Goal: Information Seeking & Learning: Check status

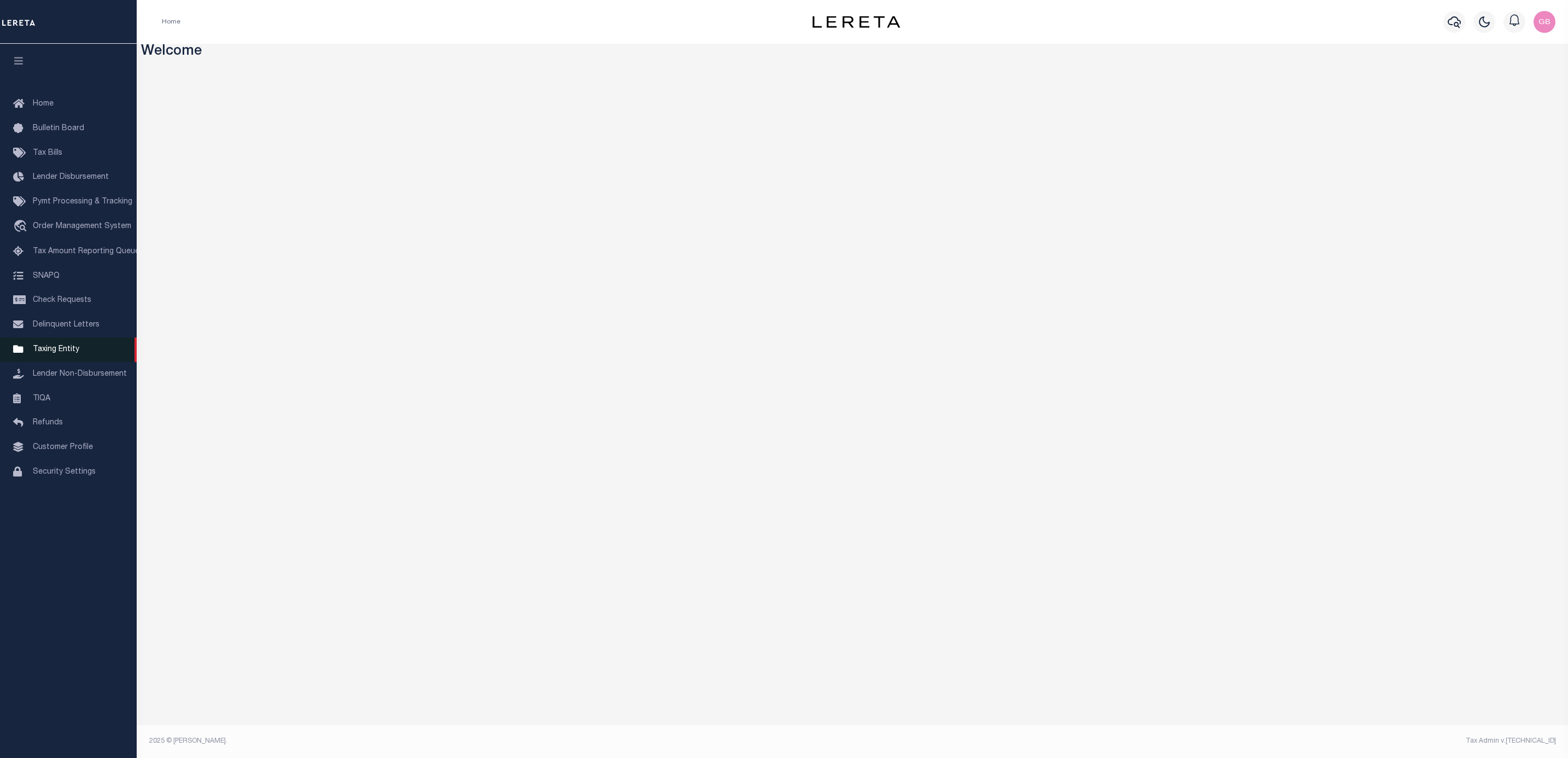
drag, startPoint x: 68, startPoint y: 358, endPoint x: 83, endPoint y: 344, distance: 20.5
click at [68, 358] on link "Taxing Entity" at bounding box center [68, 349] width 137 height 25
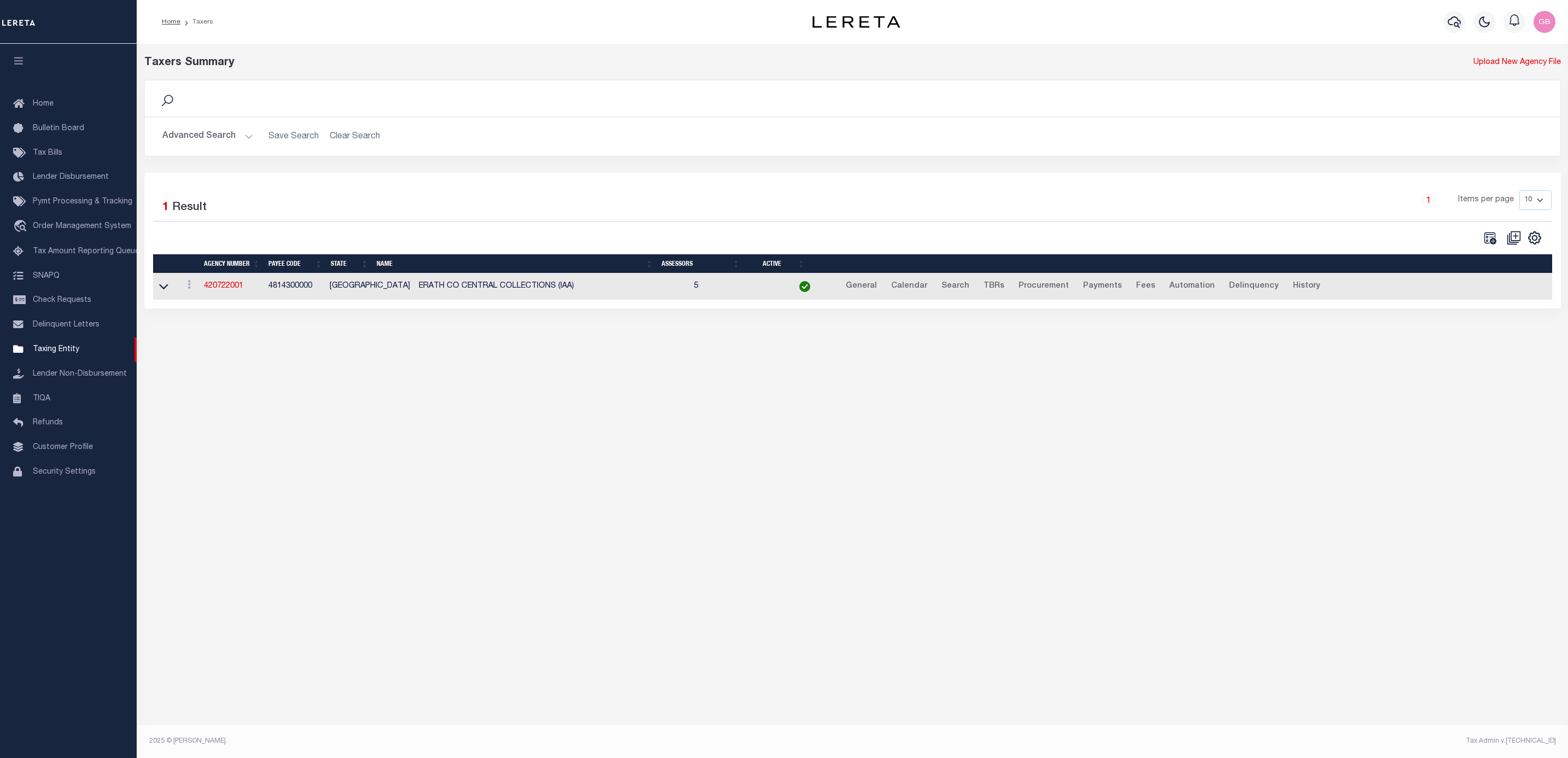
click at [223, 130] on button "Advanced Search" at bounding box center [208, 136] width 91 height 21
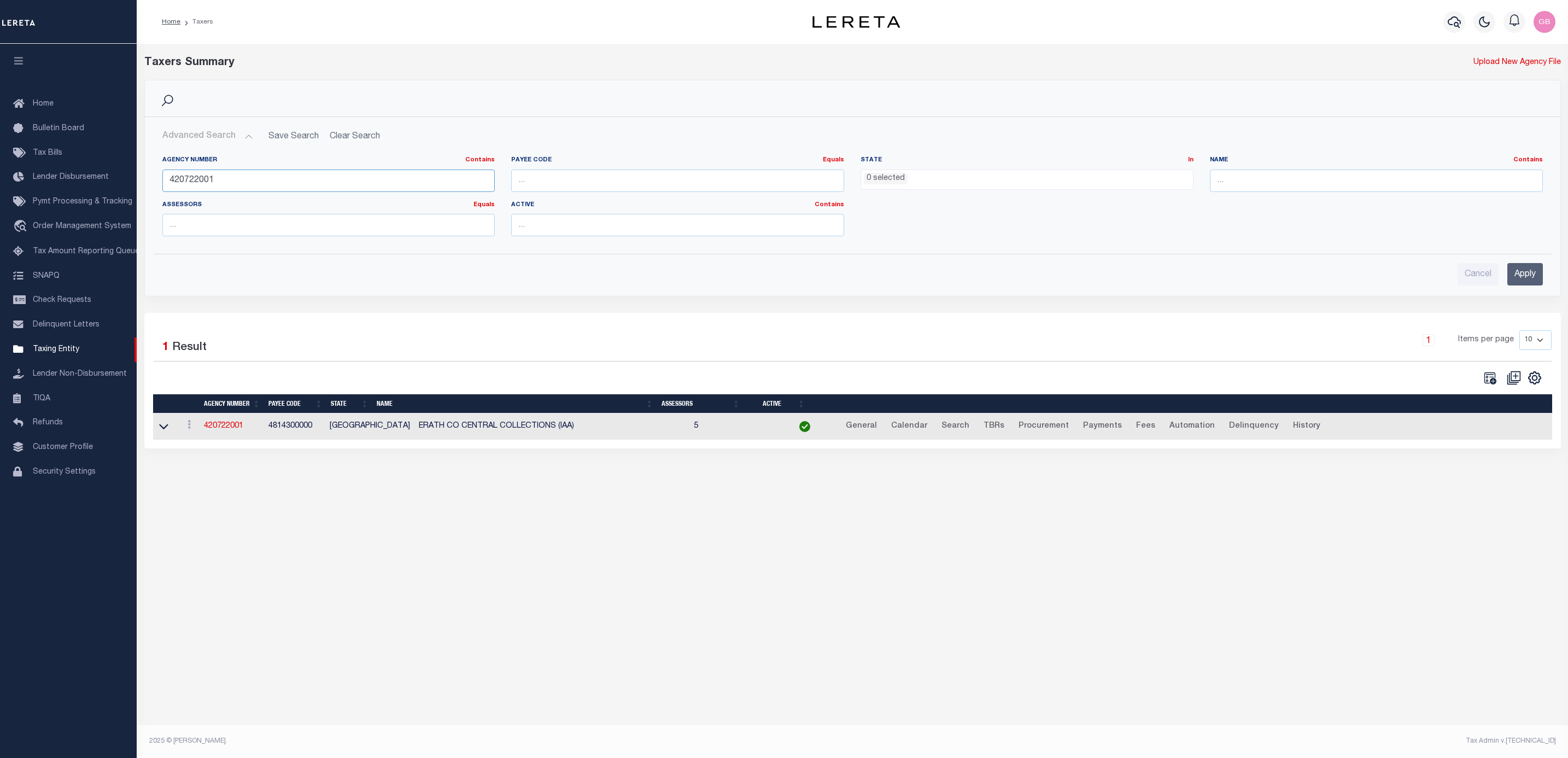
drag, startPoint x: 9, startPoint y: 181, endPoint x: 266, endPoint y: 196, distance: 257.4
click at [1, 183] on div "Home Taxers Profile" at bounding box center [784, 363] width 1568 height 726
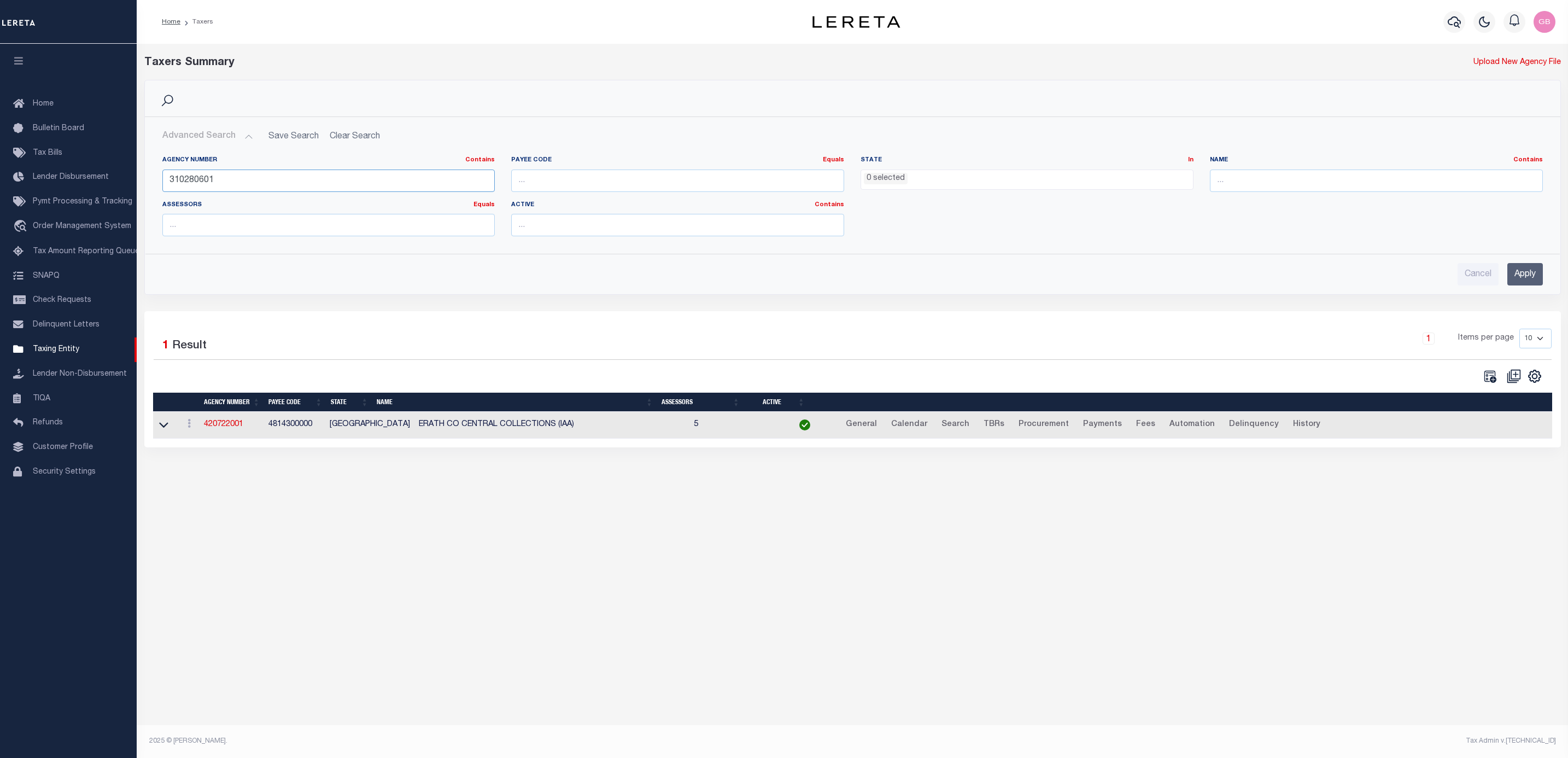
type input "310280601"
click at [1524, 266] on input "Apply" at bounding box center [1525, 274] width 36 height 22
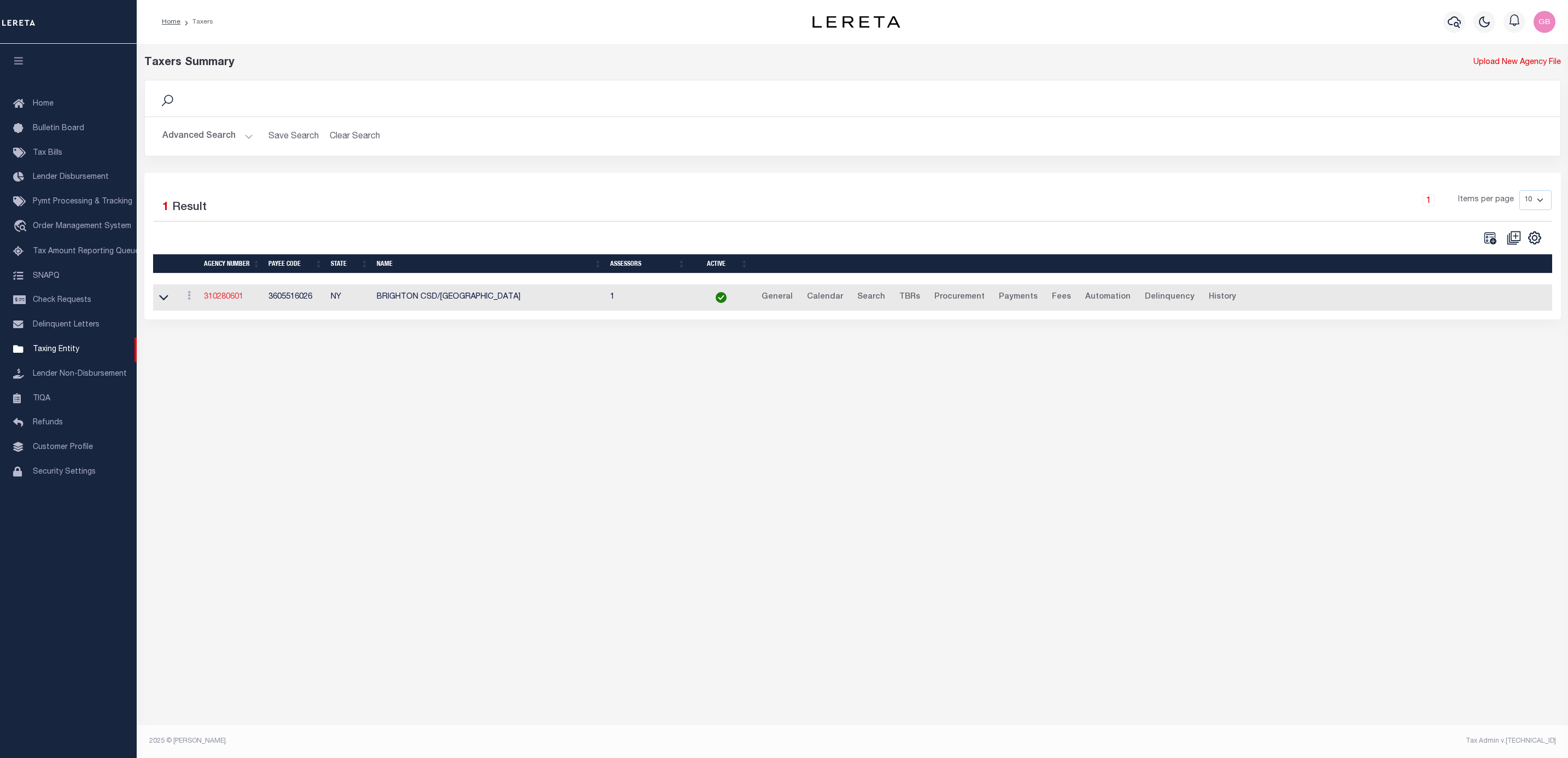
click at [223, 298] on link "310280601" at bounding box center [224, 297] width 40 height 8
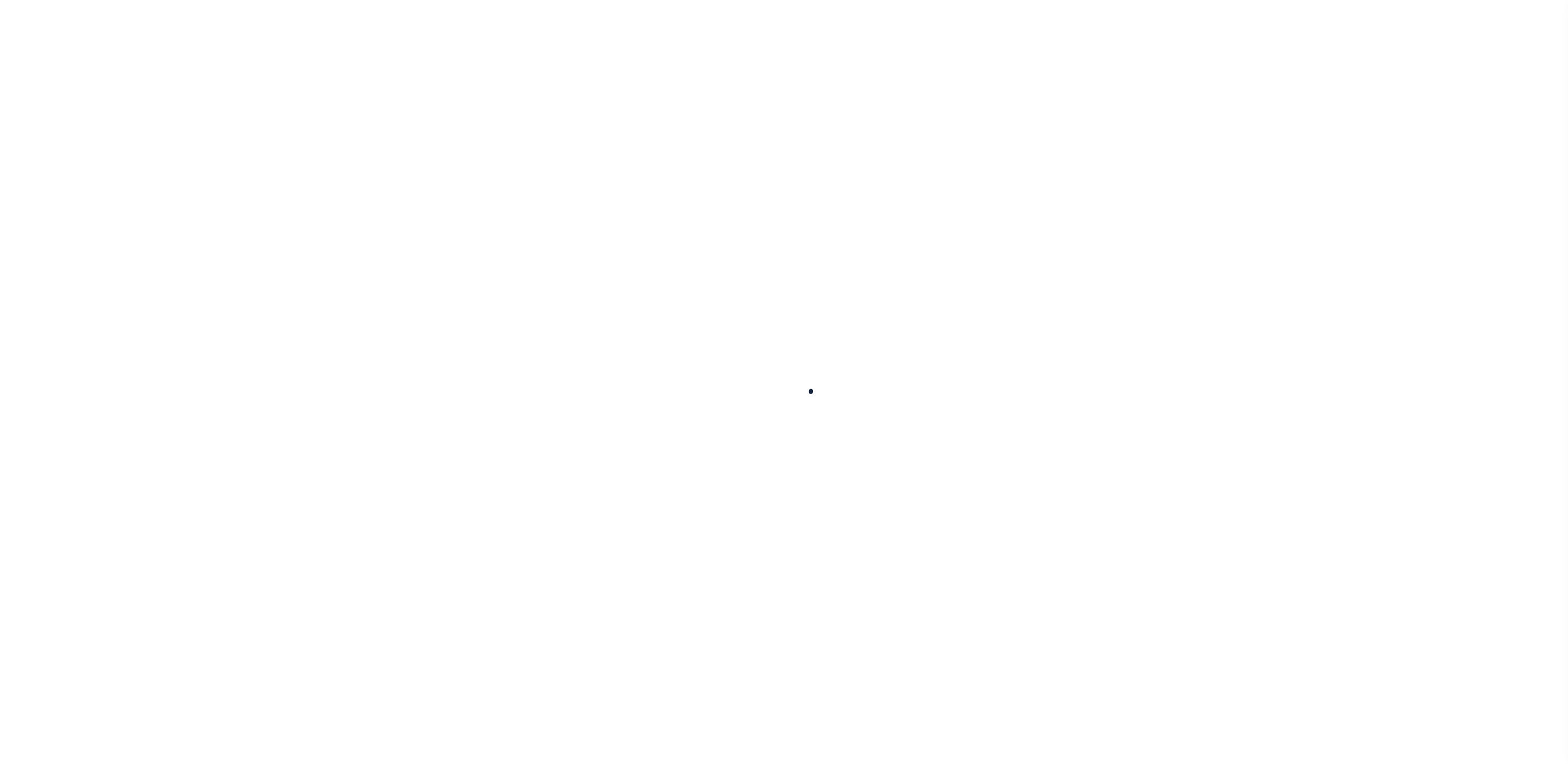
select select
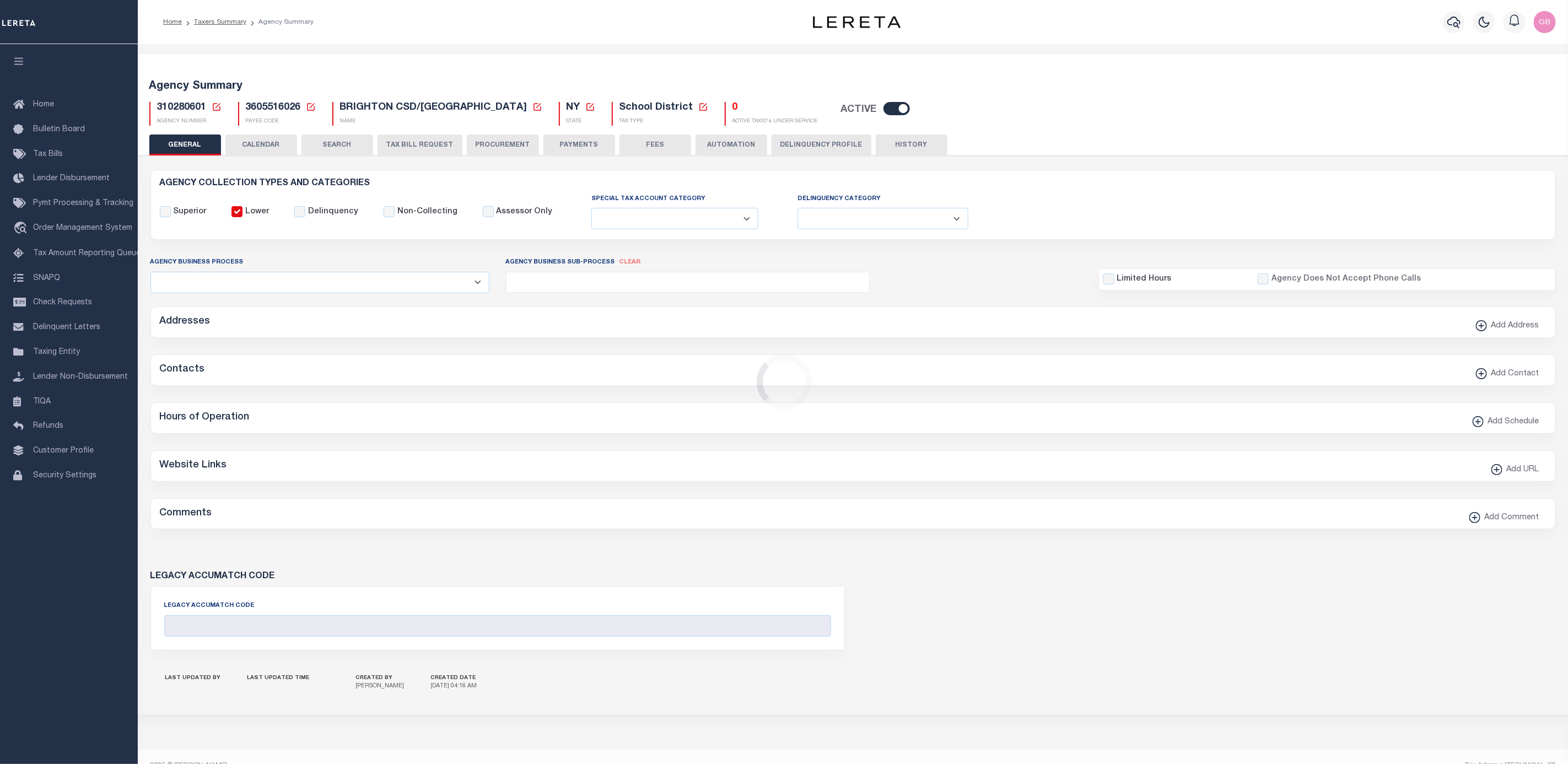
checkbox input "false"
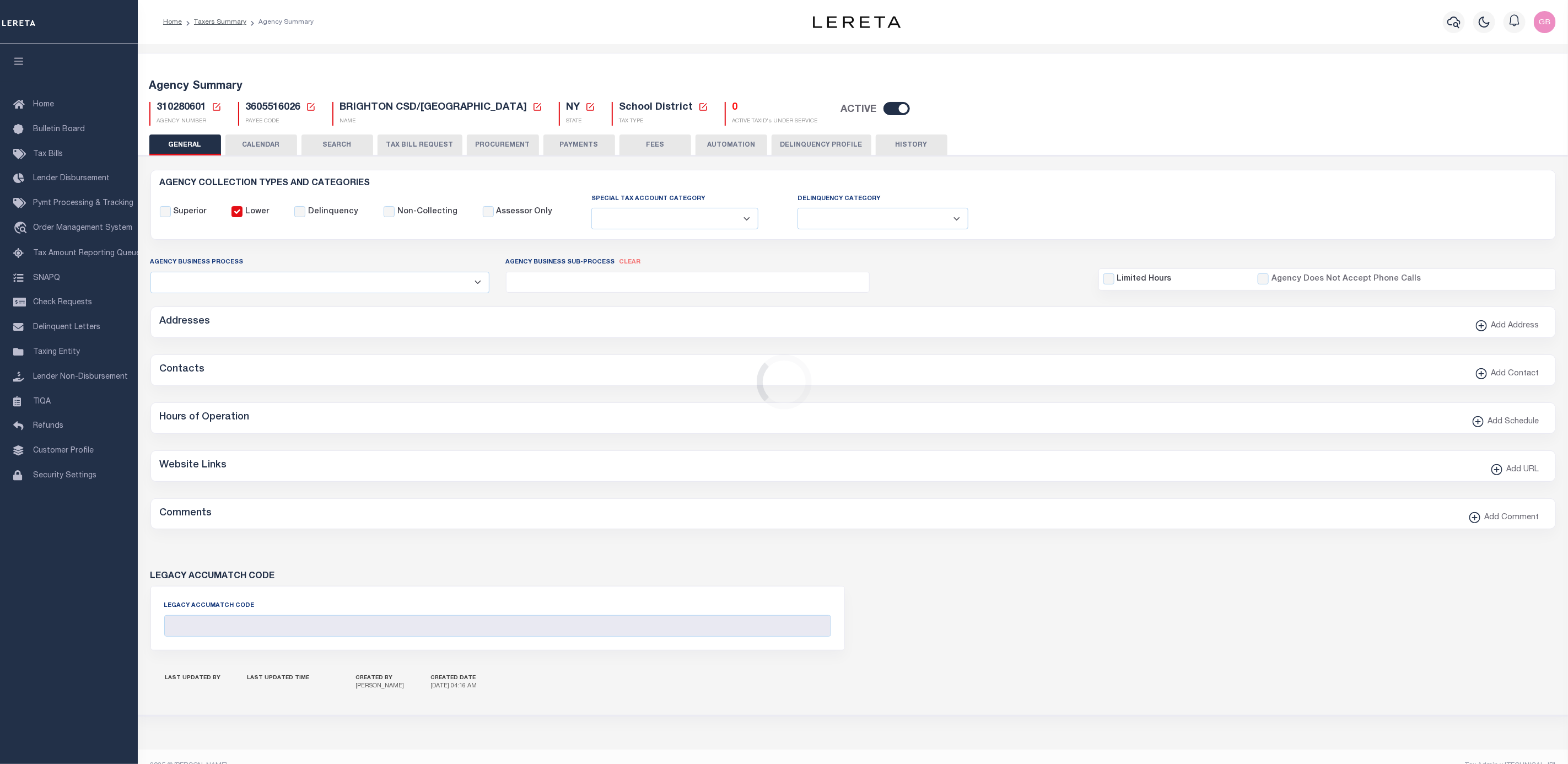
type input "3605516026"
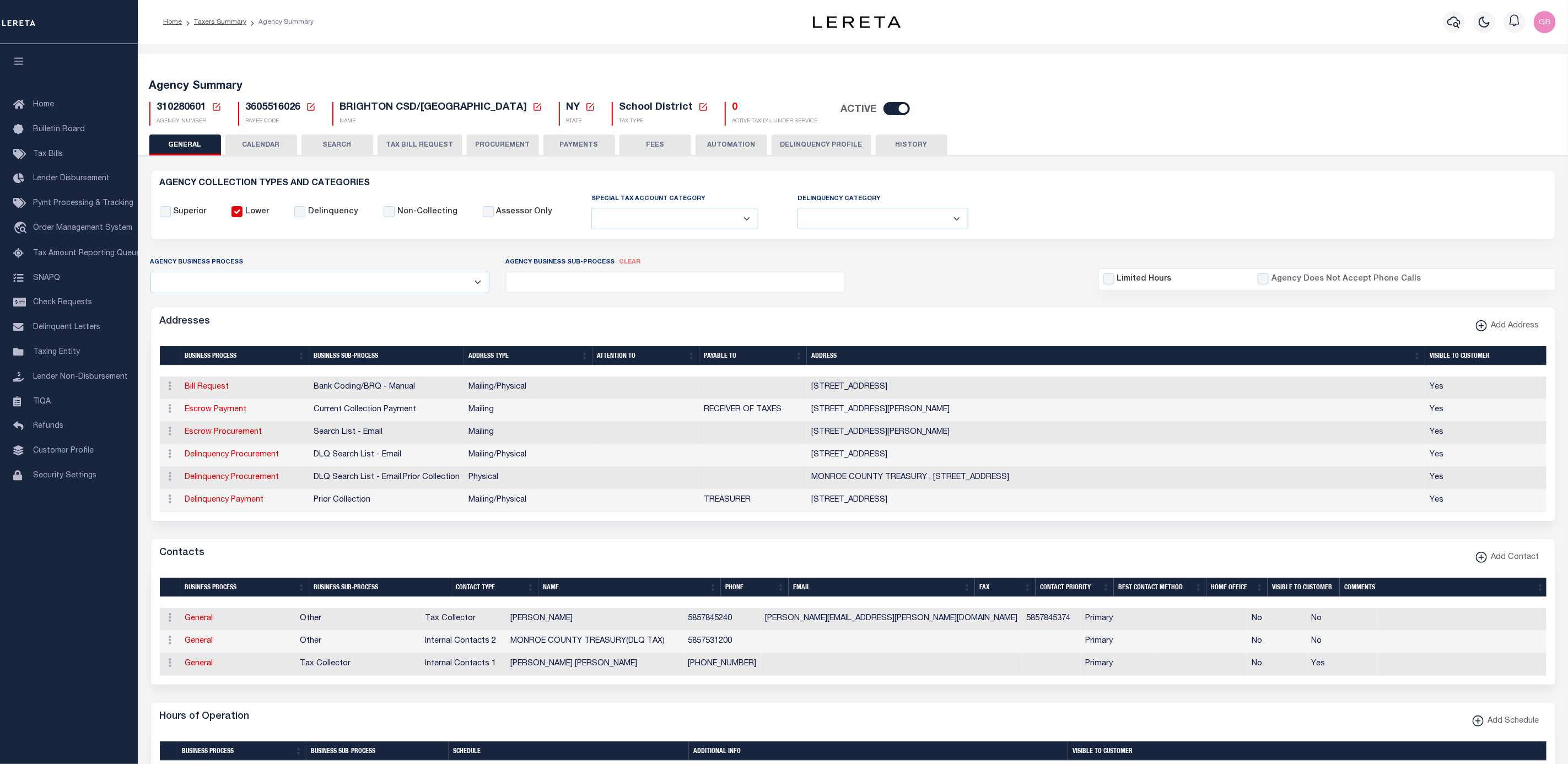
click at [896, 146] on button "HISTORY" at bounding box center [911, 145] width 71 height 21
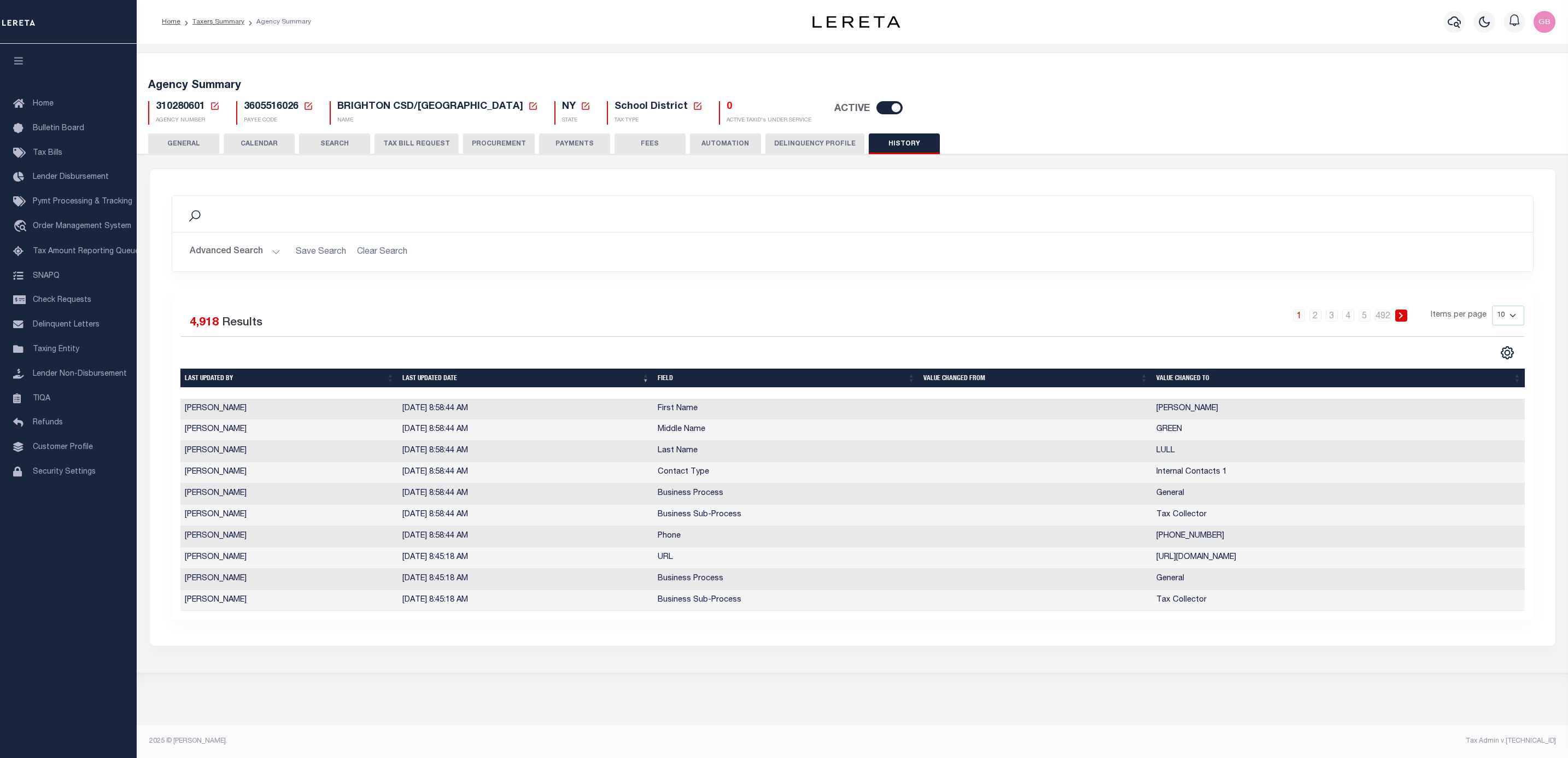
click at [192, 142] on button "GENERAL" at bounding box center [183, 144] width 71 height 21
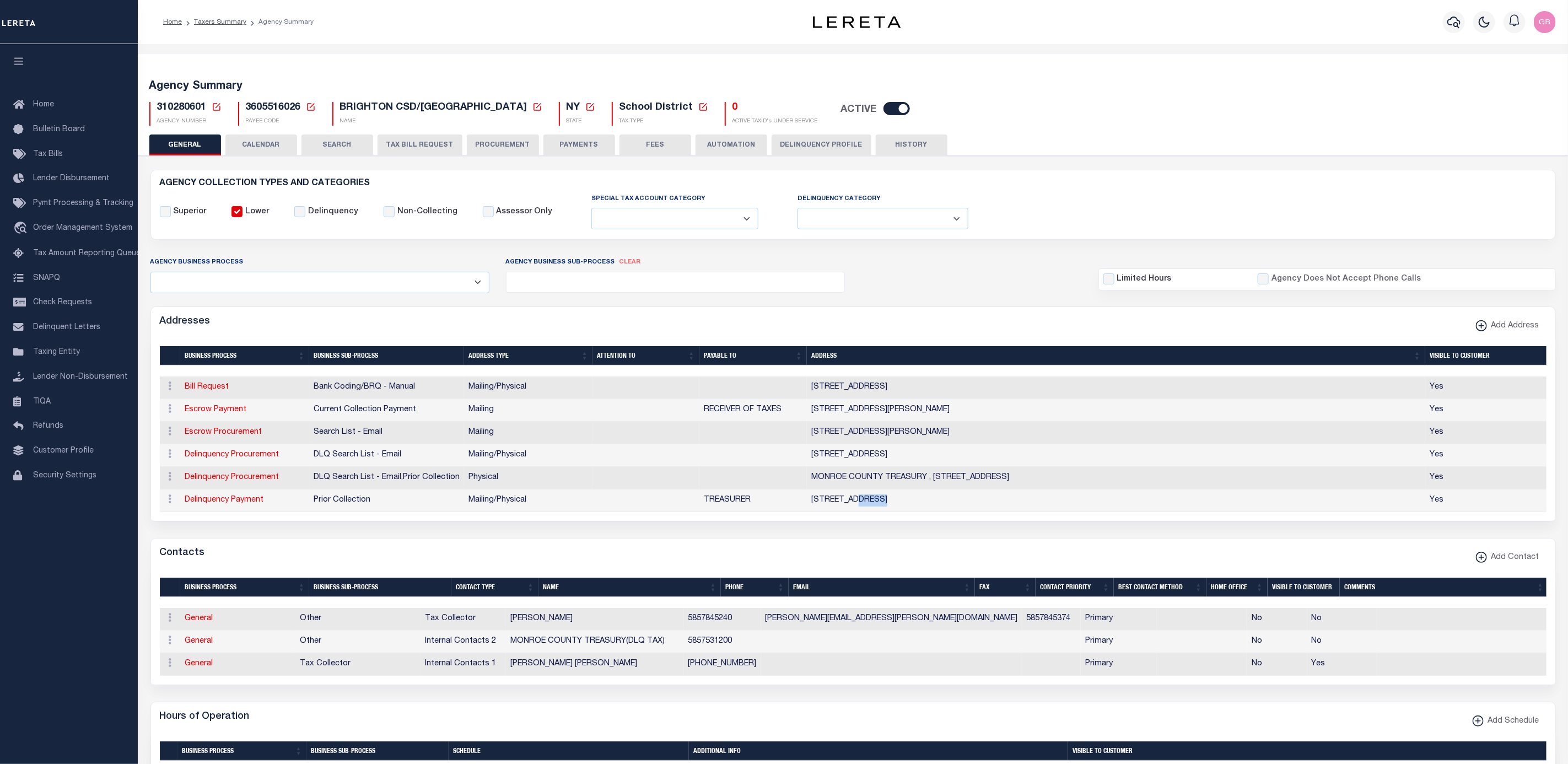
drag, startPoint x: 859, startPoint y: 509, endPoint x: 885, endPoint y: 515, distance: 26.7
click at [885, 512] on td "[STREET_ADDRESS]" at bounding box center [1117, 501] width 619 height 22
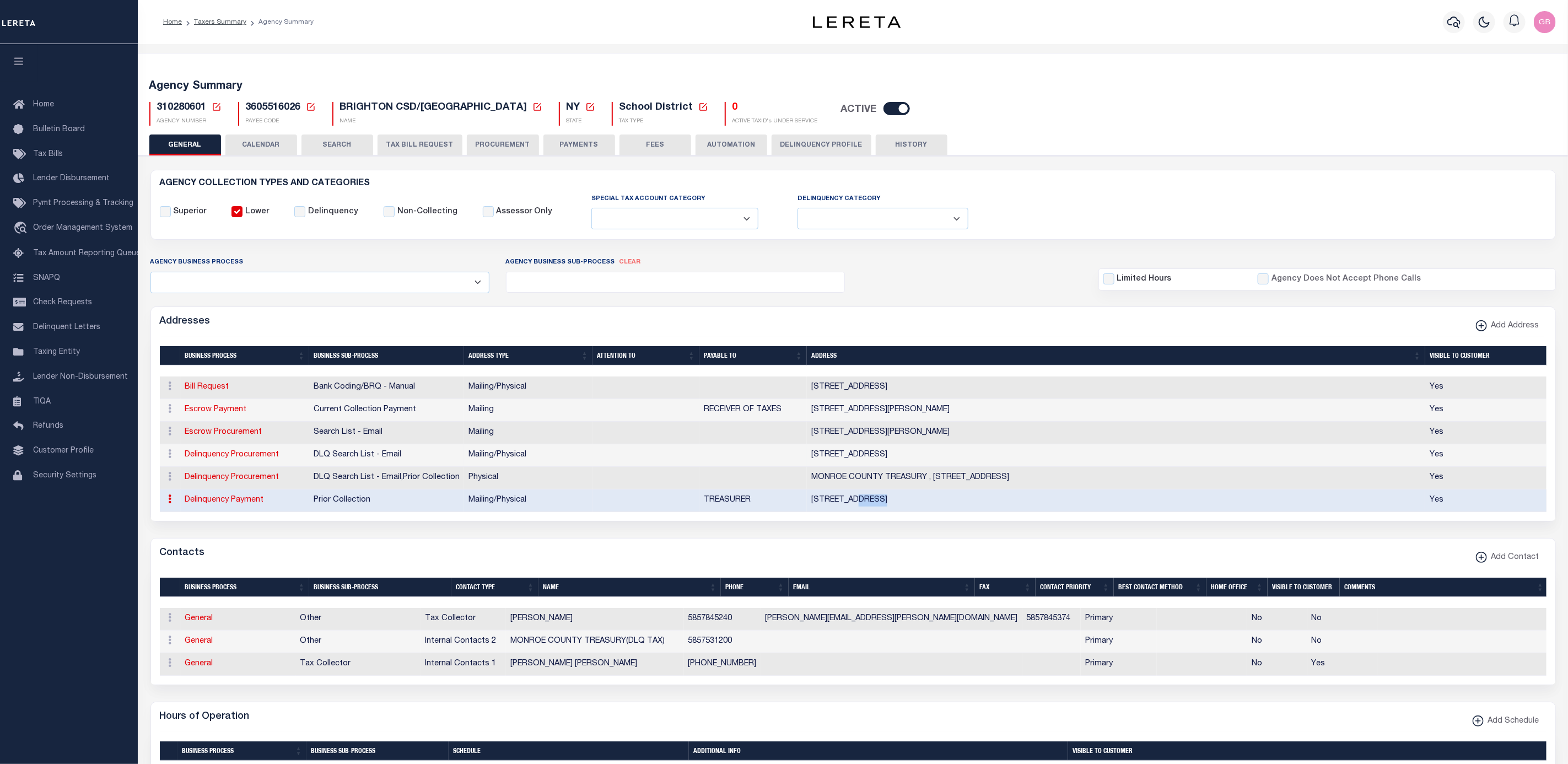
click at [834, 458] on td "[STREET_ADDRESS]" at bounding box center [1117, 455] width 619 height 22
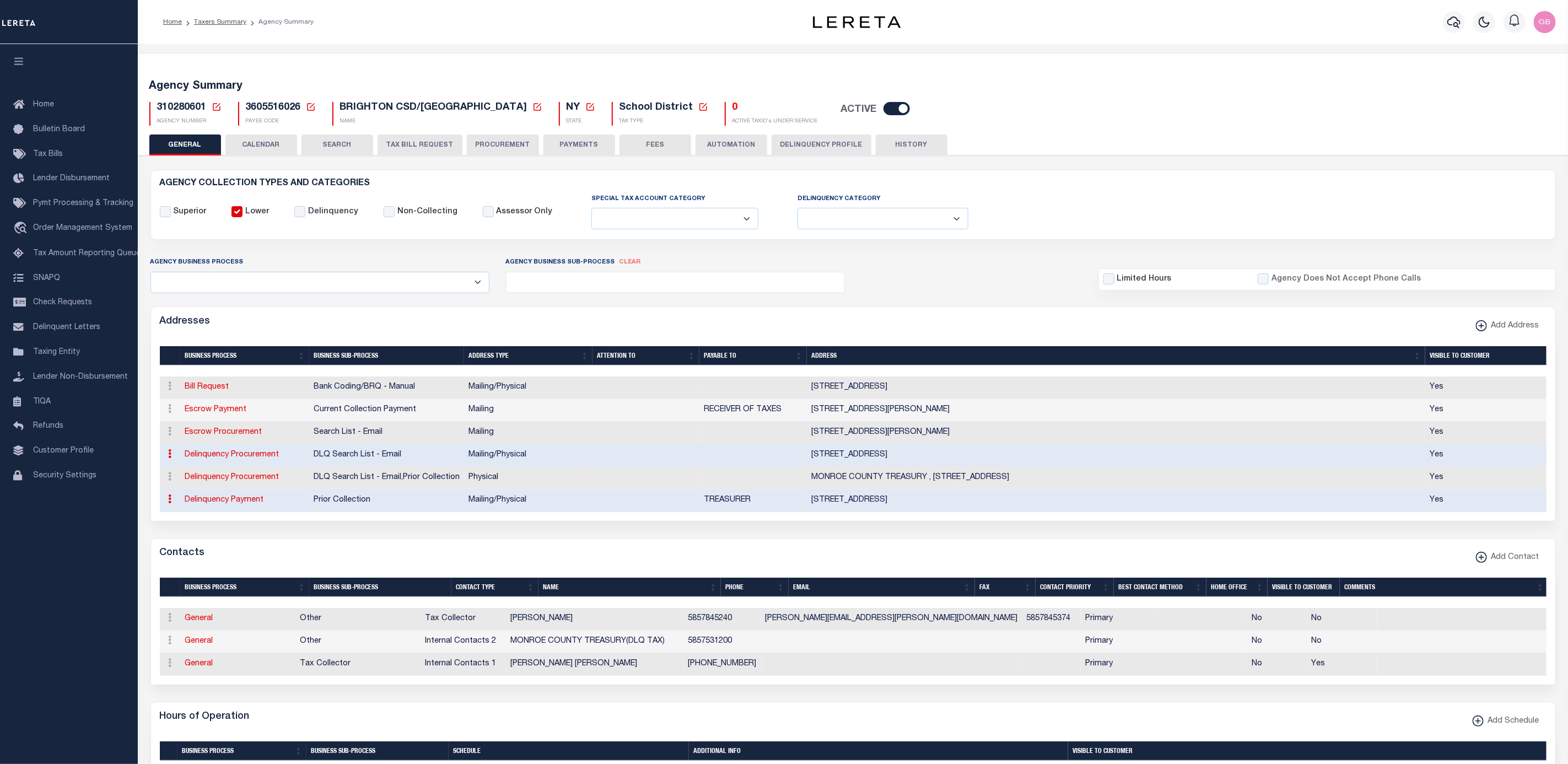
drag, startPoint x: 908, startPoint y: 142, endPoint x: 762, endPoint y: 177, distance: 150.1
click at [908, 142] on button "HISTORY" at bounding box center [911, 145] width 71 height 21
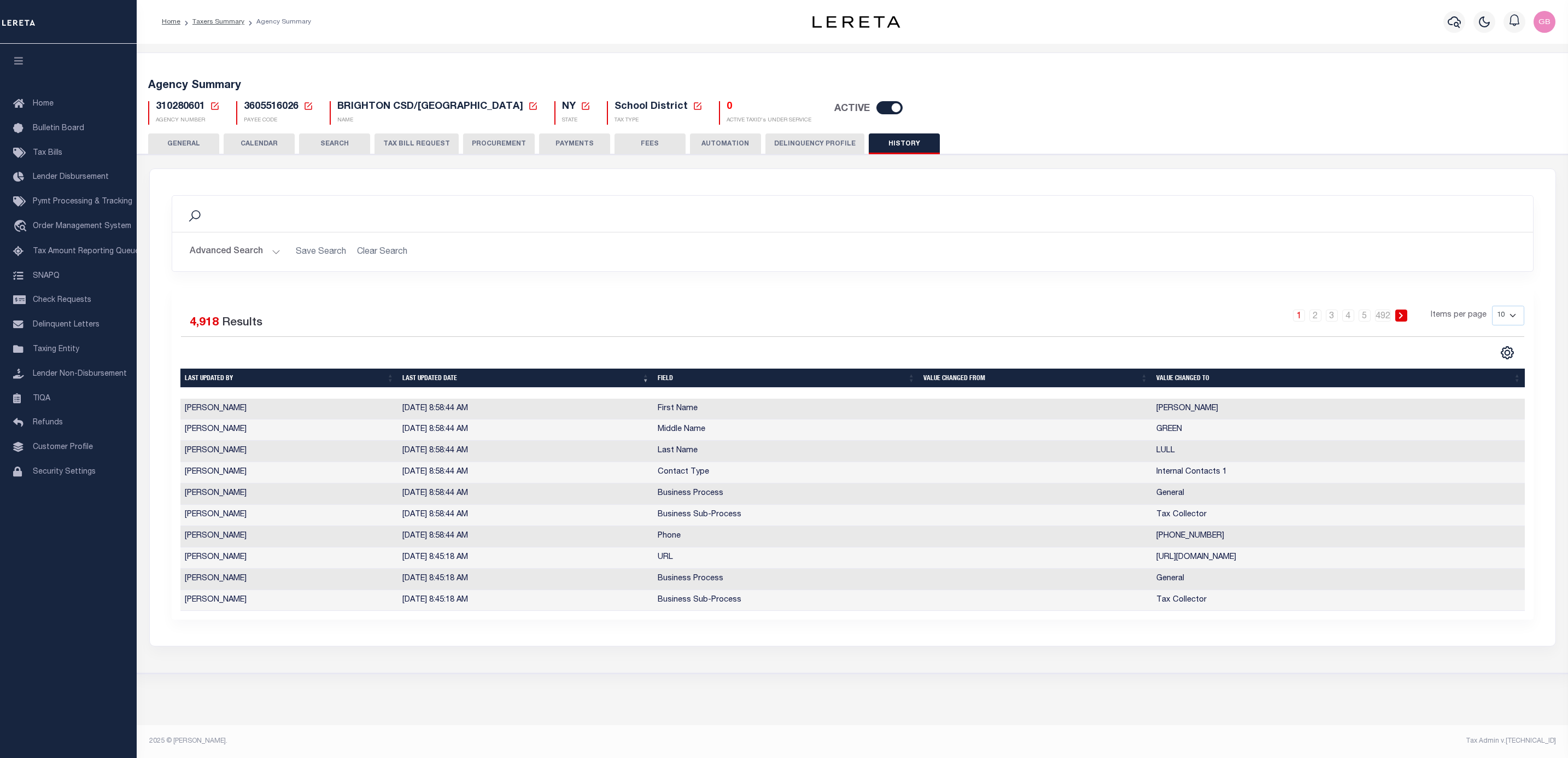
click at [1516, 317] on select "10 25 50 100" at bounding box center [1508, 315] width 33 height 20
select select "100"
click at [1492, 307] on select "10 25 50 100" at bounding box center [1508, 315] width 33 height 20
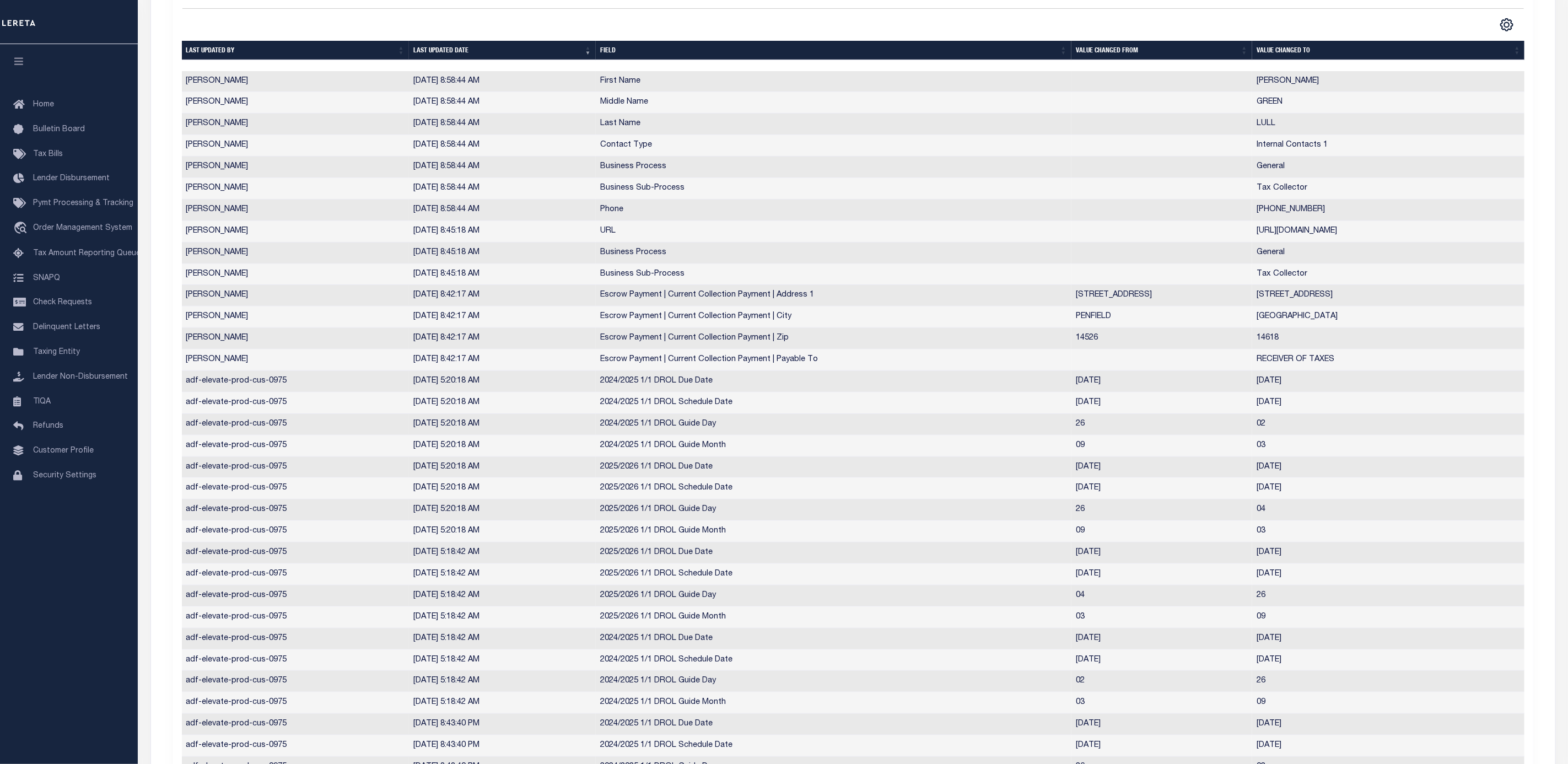
scroll to position [83, 0]
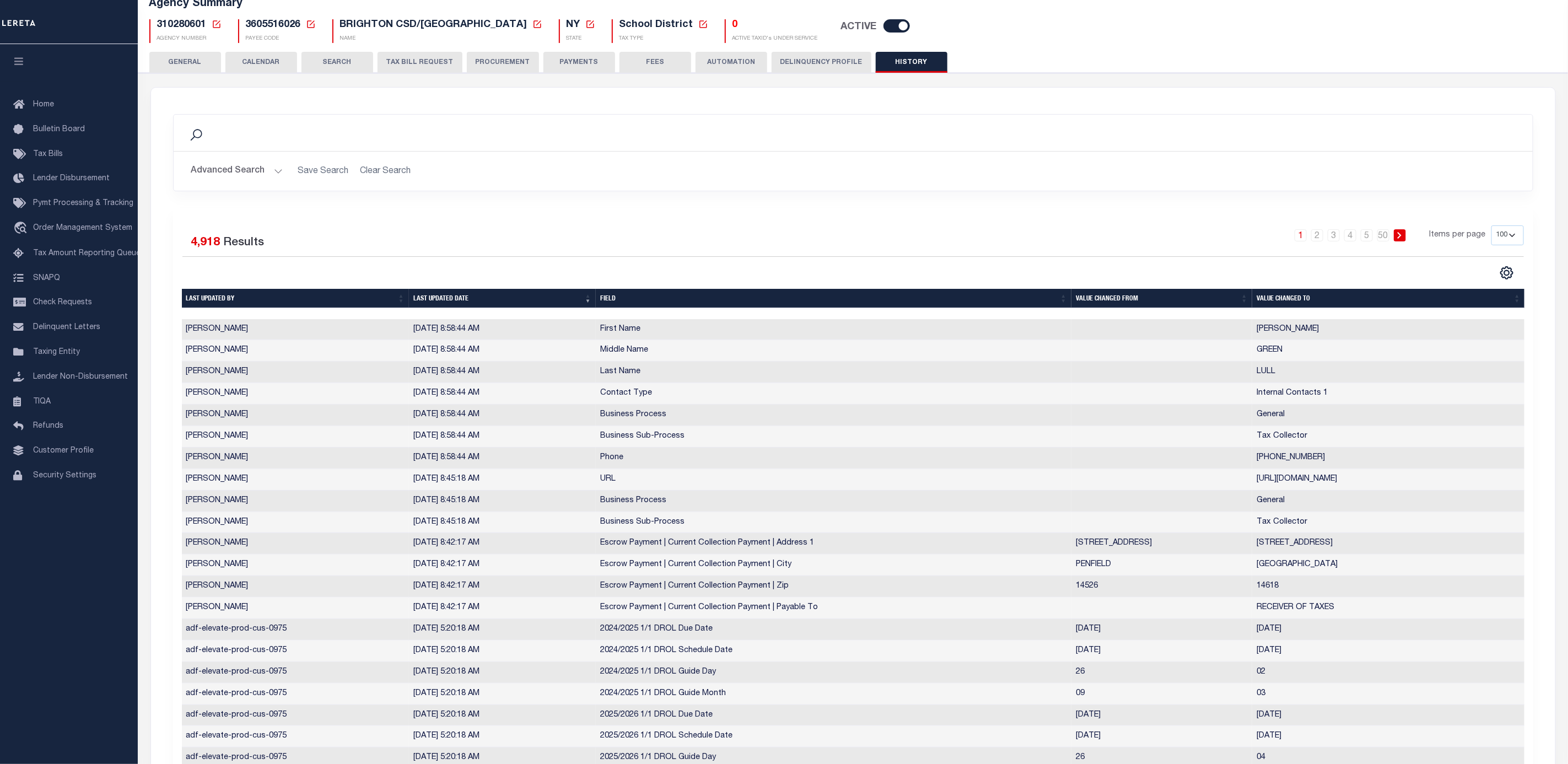
click at [182, 55] on button "GENERAL" at bounding box center [184, 63] width 71 height 21
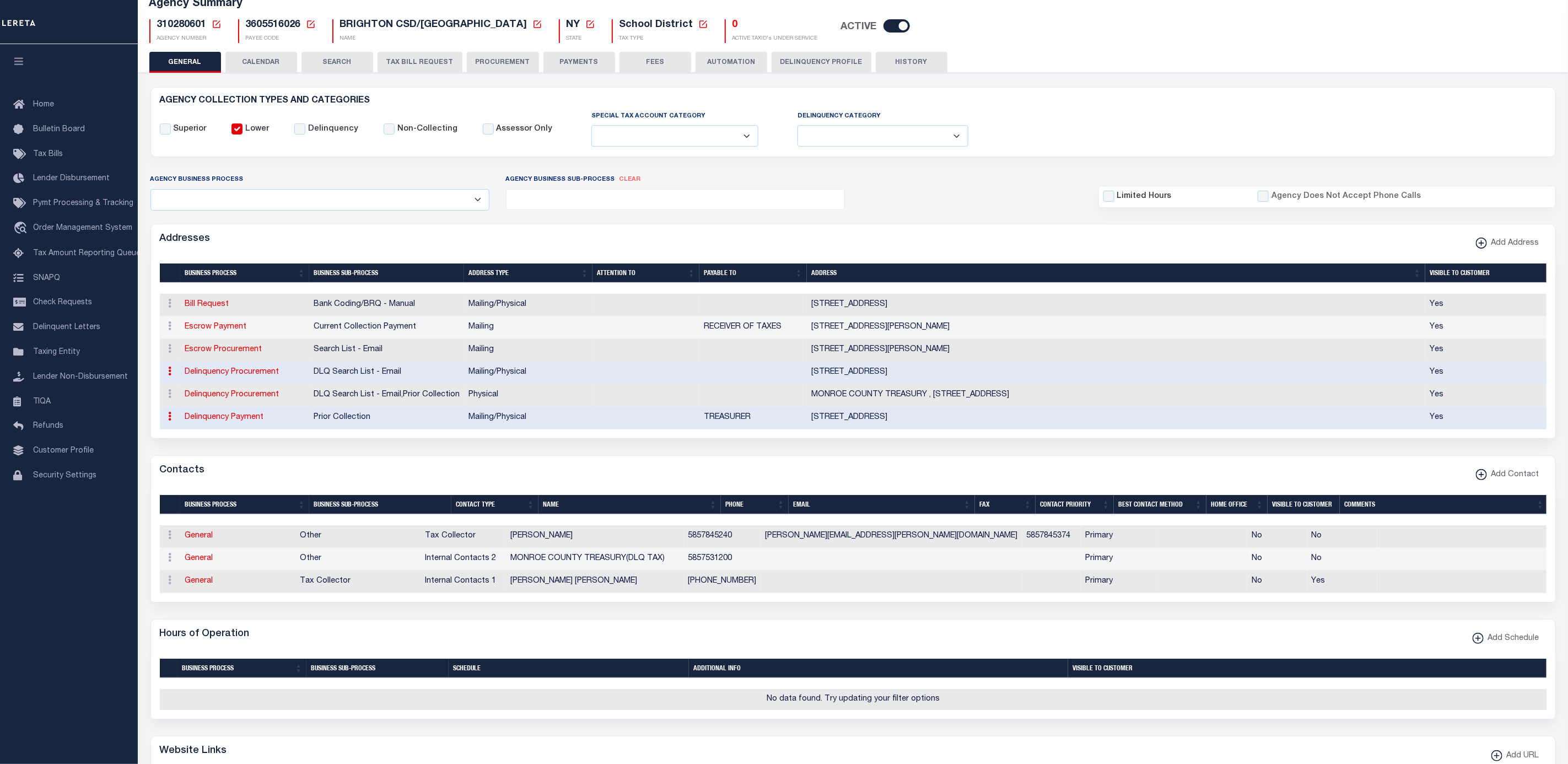
click at [910, 54] on button "HISTORY" at bounding box center [911, 63] width 71 height 21
select select "100"
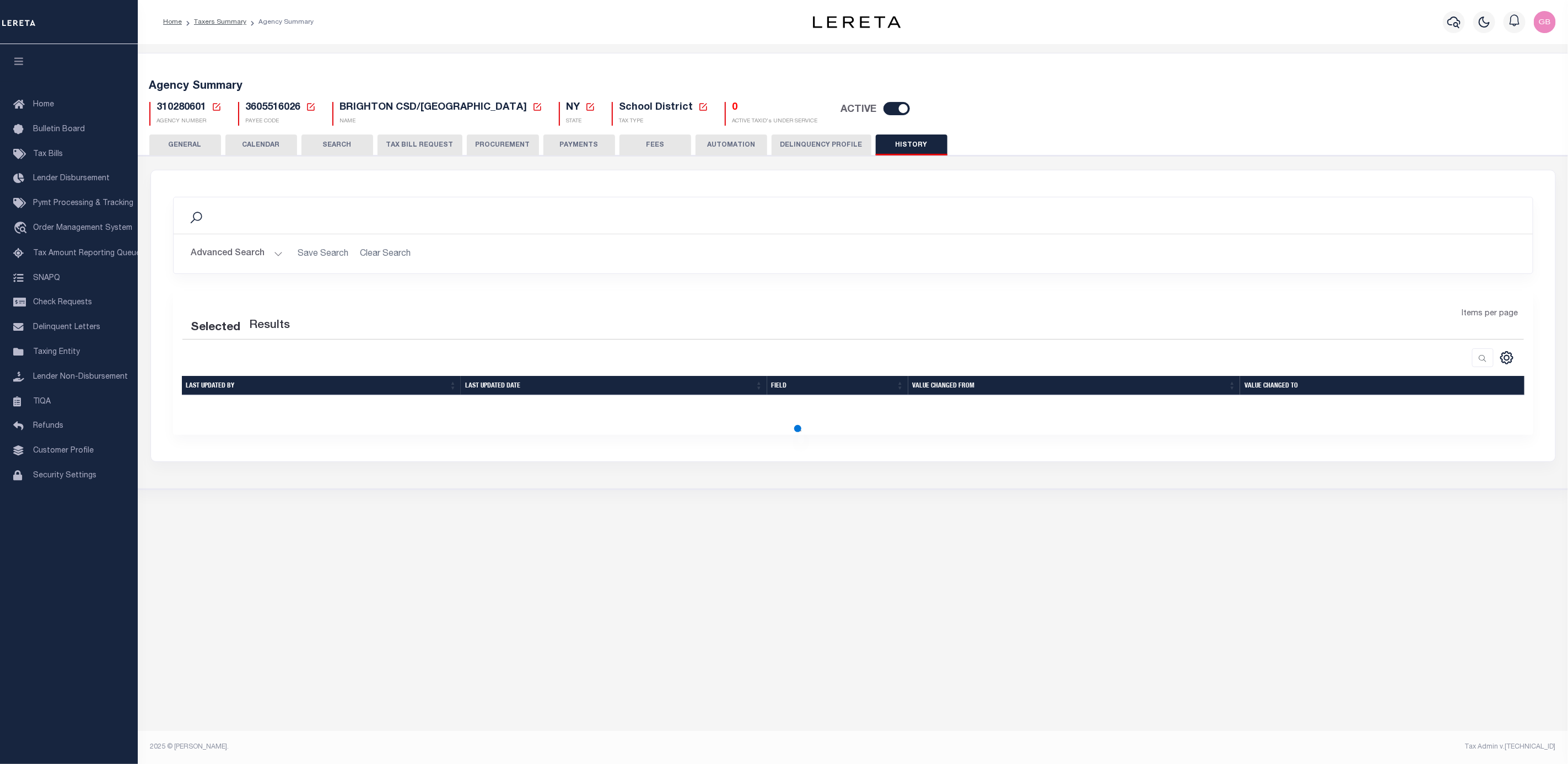
scroll to position [0, 0]
select select "100"
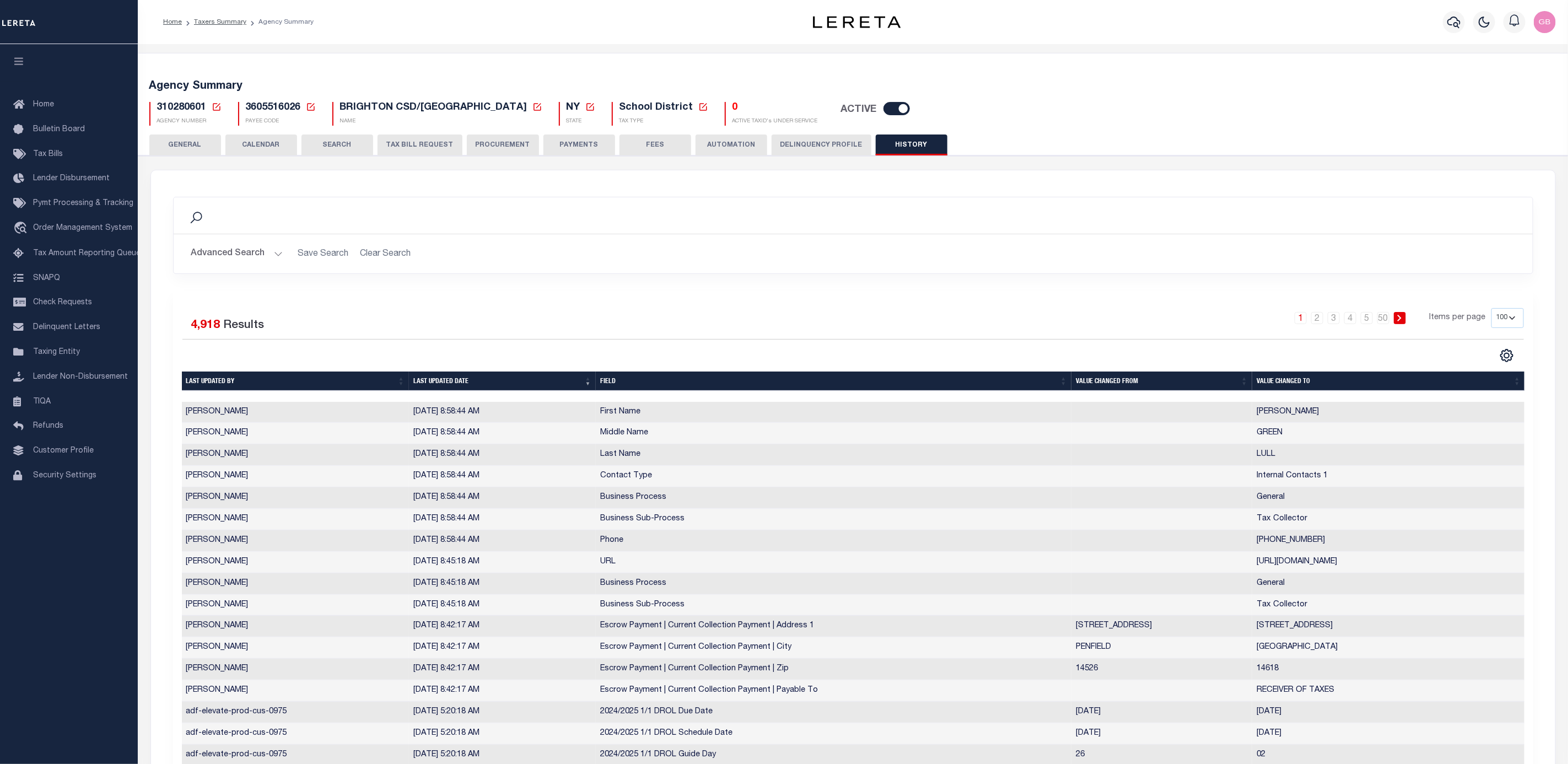
click at [184, 146] on button "GENERAL" at bounding box center [184, 145] width 71 height 21
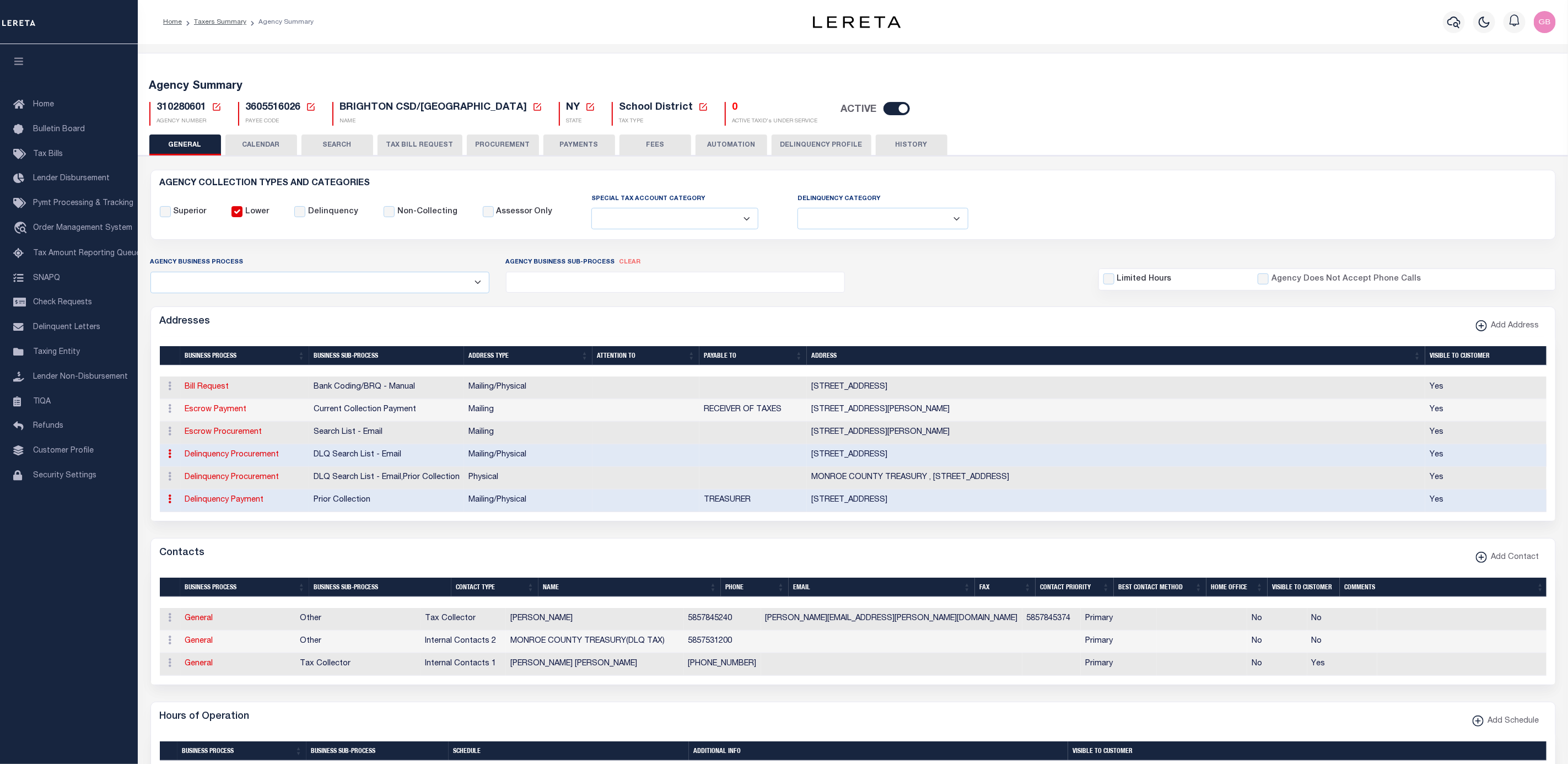
drag, startPoint x: 919, startPoint y: 139, endPoint x: 838, endPoint y: 179, distance: 90.3
click at [919, 139] on button "HISTORY" at bounding box center [911, 145] width 71 height 21
select select "100"
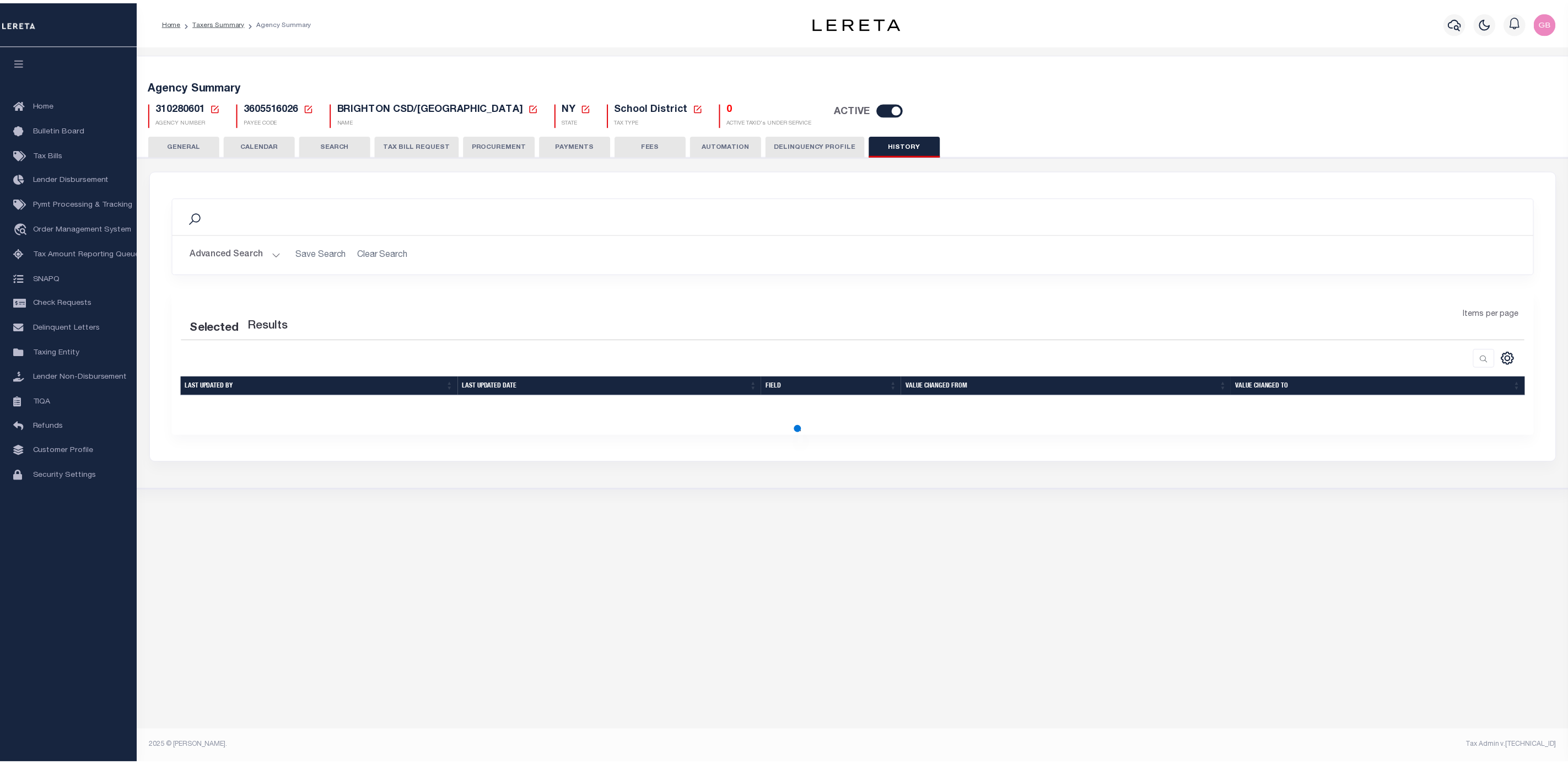
select select "100"
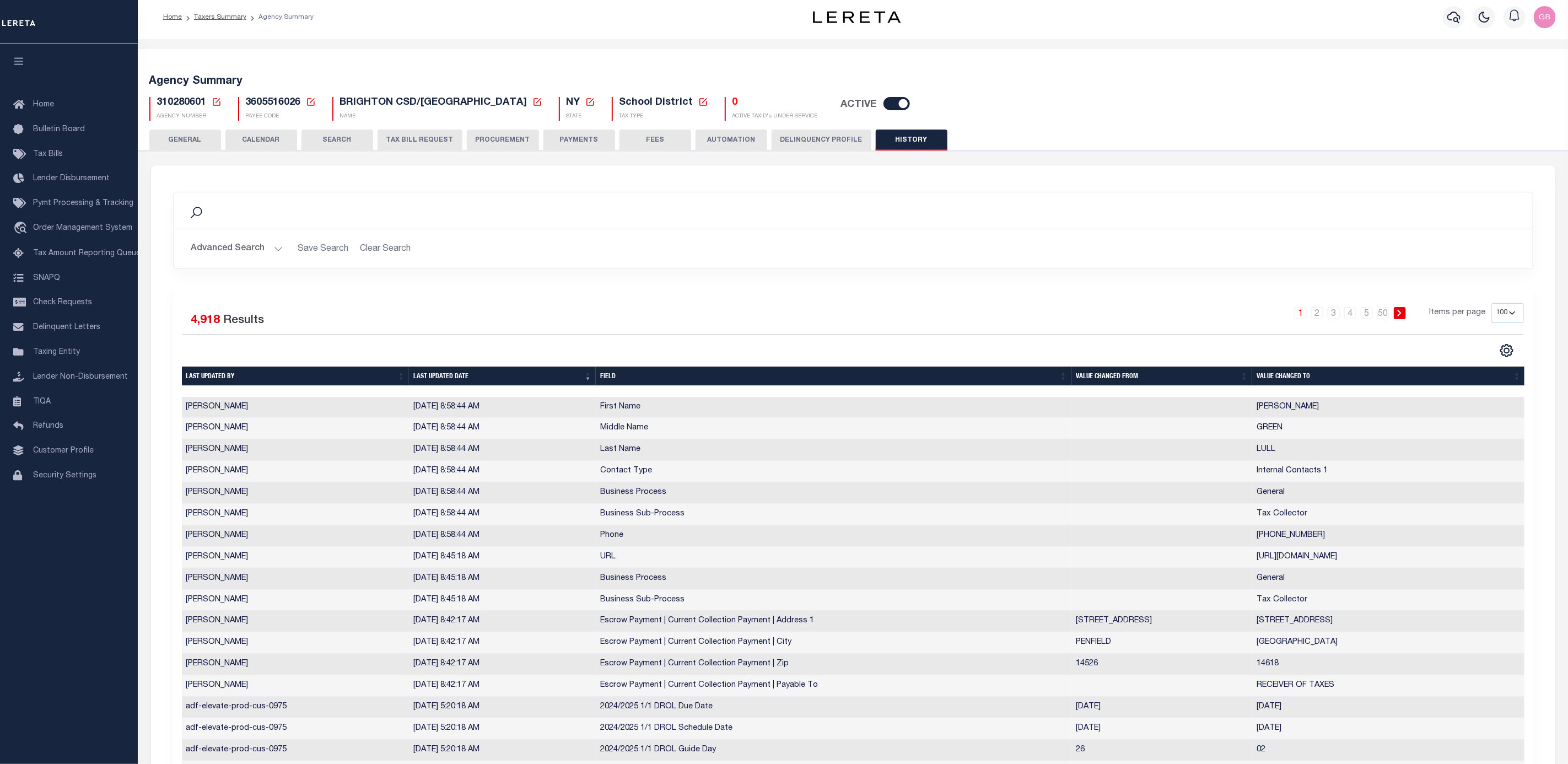
scroll to position [83, 0]
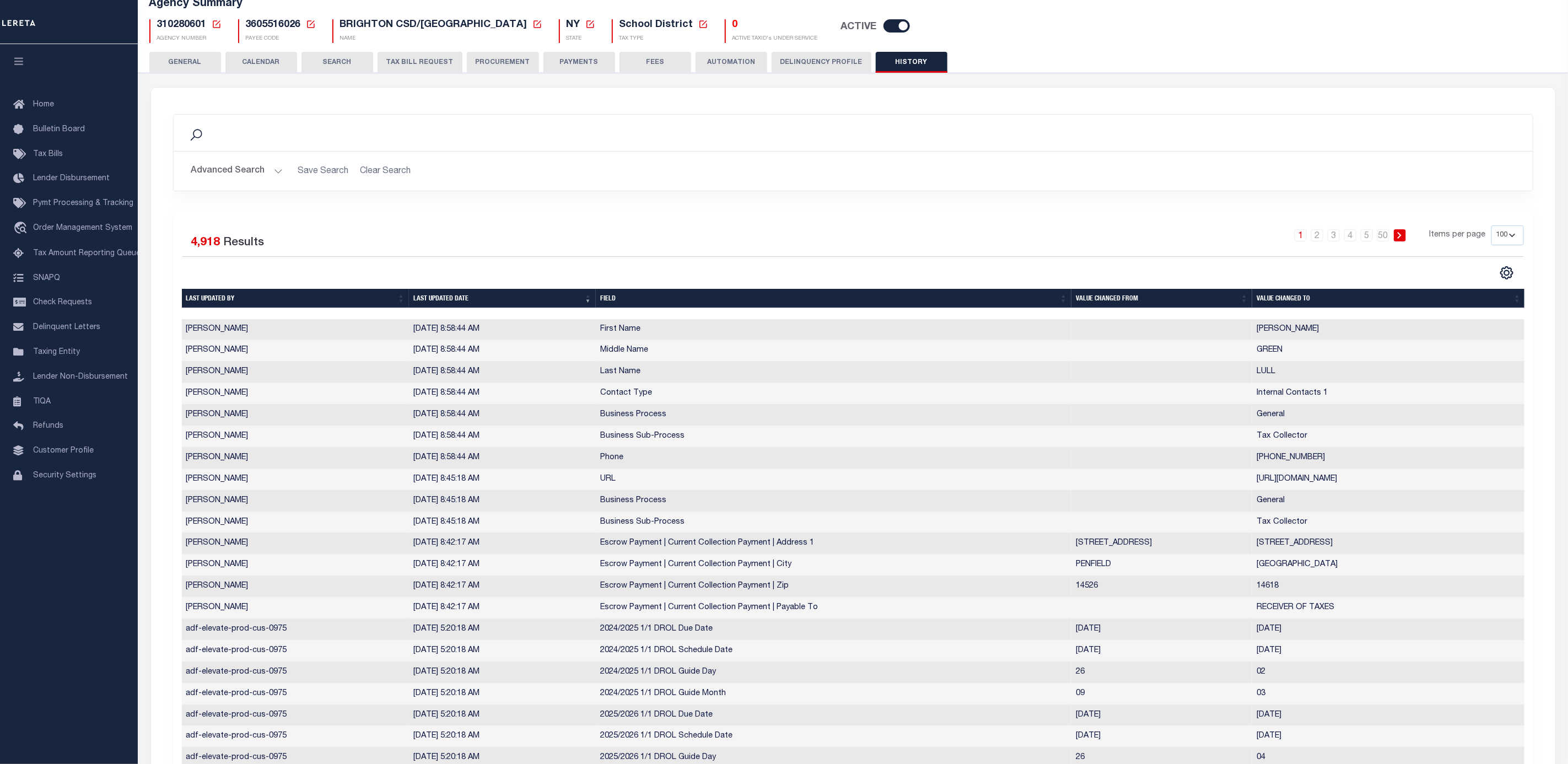
drag, startPoint x: 180, startPoint y: 58, endPoint x: 910, endPoint y: 599, distance: 908.6
click at [180, 58] on button "GENERAL" at bounding box center [184, 63] width 71 height 21
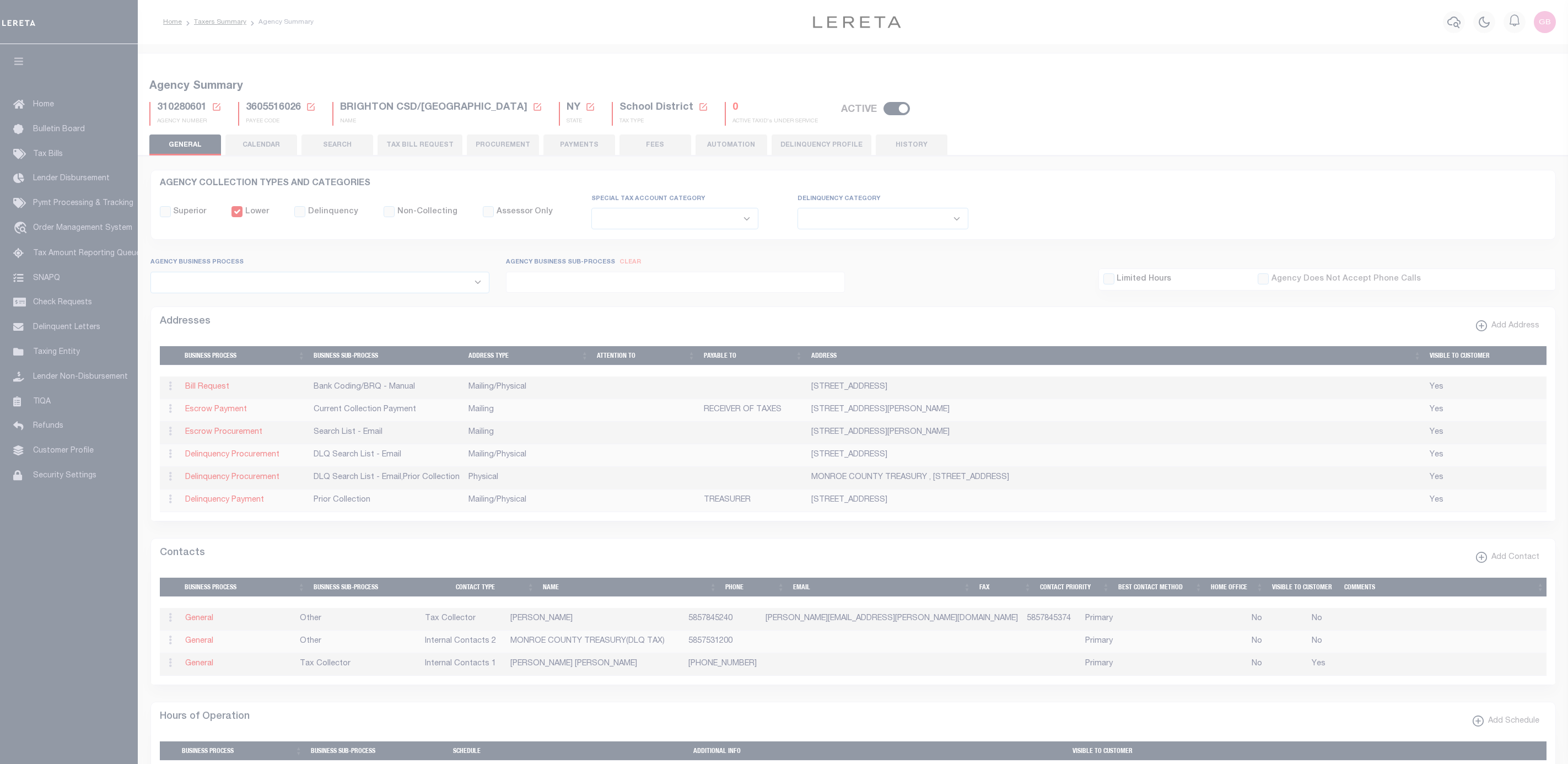
select select
